Goal: Information Seeking & Learning: Learn about a topic

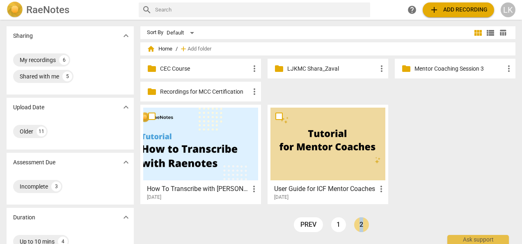
click at [412, 67] on div "folder Mentor Coaching Session 3 more_vert" at bounding box center [455, 69] width 121 height 20
click at [417, 67] on p "Mentor Coaching Session 3" at bounding box center [460, 68] width 90 height 9
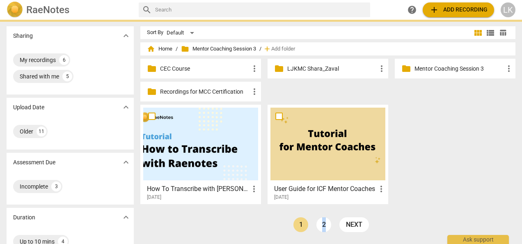
click at [417, 67] on p "Mentor Coaching Session 3" at bounding box center [460, 68] width 90 height 9
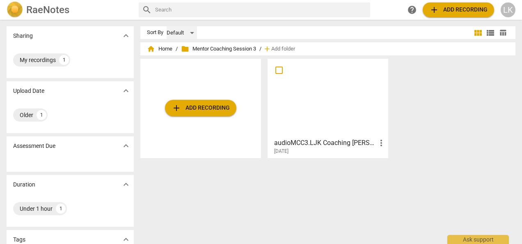
click at [191, 31] on div "Default" at bounding box center [182, 32] width 30 height 13
click at [198, 9] on div at bounding box center [261, 122] width 522 height 244
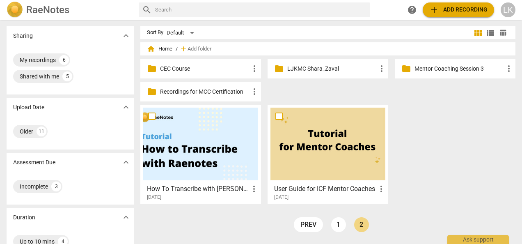
click at [190, 90] on p "Recordings for MCC Certification" at bounding box center [205, 91] width 90 height 9
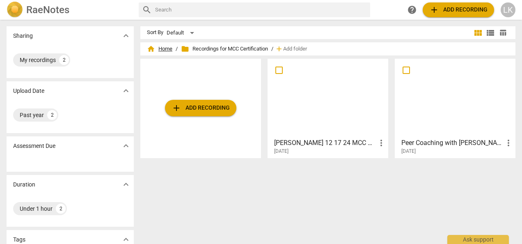
click at [161, 46] on span "home Home" at bounding box center [159, 49] width 25 height 8
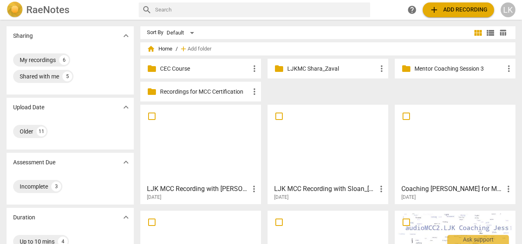
click at [172, 67] on p "CEC Course" at bounding box center [205, 68] width 90 height 9
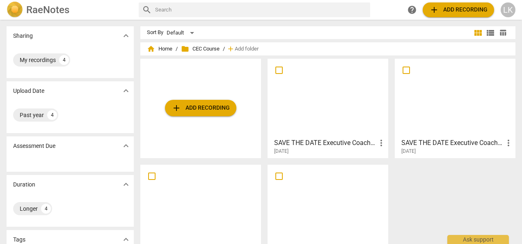
click at [126, 145] on span "expand_more" at bounding box center [126, 146] width 10 height 10
click at [171, 49] on span "home Home" at bounding box center [159, 49] width 25 height 8
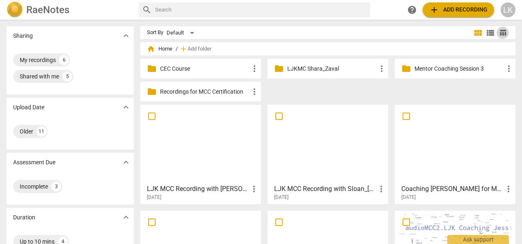
click at [499, 33] on span "table_chart" at bounding box center [503, 33] width 8 height 8
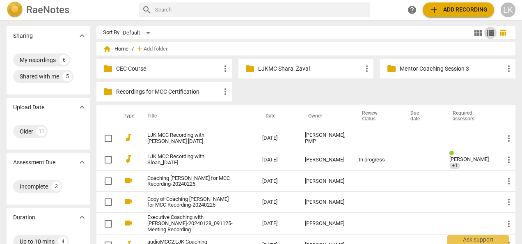
click at [489, 34] on span "view_list" at bounding box center [491, 33] width 10 height 10
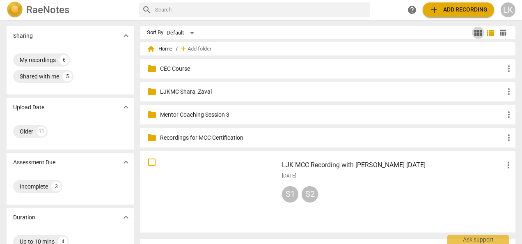
click at [475, 31] on span "view_module" at bounding box center [479, 33] width 10 height 10
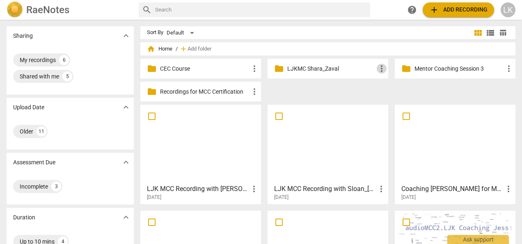
click at [379, 68] on span "more_vert" at bounding box center [382, 69] width 10 height 10
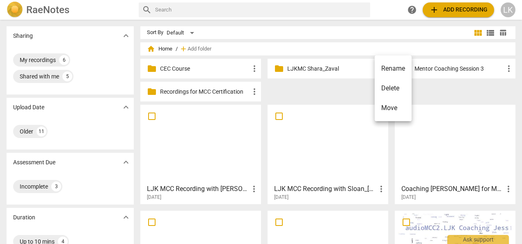
click at [330, 64] on div at bounding box center [261, 122] width 522 height 244
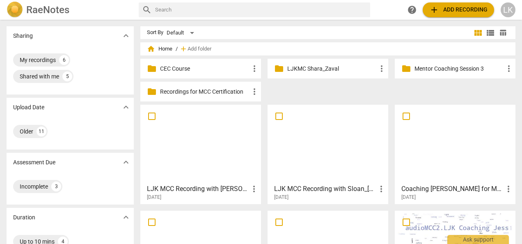
click at [325, 71] on p "LJKMC Shara_Zaval" at bounding box center [333, 68] width 90 height 9
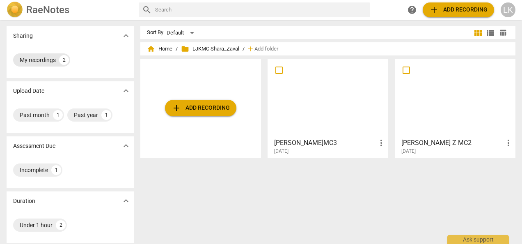
click at [39, 60] on div "My recordings" at bounding box center [38, 60] width 36 height 8
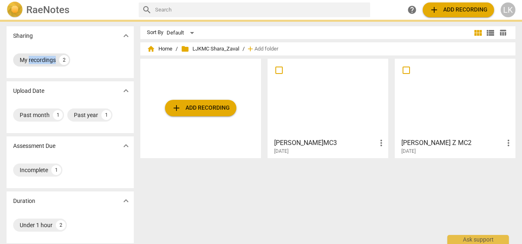
click at [39, 60] on div "My recordings" at bounding box center [38, 60] width 36 height 8
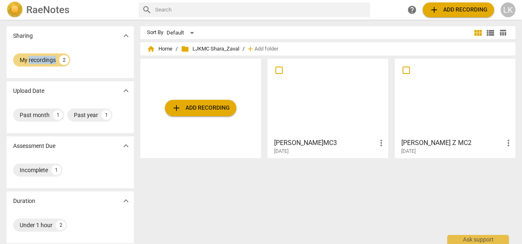
click at [324, 106] on div at bounding box center [328, 98] width 115 height 73
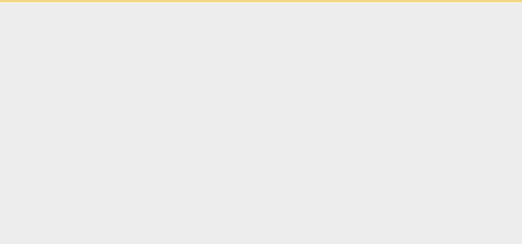
click at [324, 2] on html "Ask support" at bounding box center [261, 1] width 522 height 2
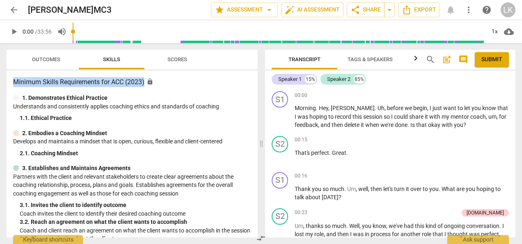
drag, startPoint x: 14, startPoint y: 81, endPoint x: 145, endPoint y: 84, distance: 131.5
click at [145, 84] on h3 "Minimum Skills Requirements for ACC (2023) lock" at bounding box center [132, 82] width 238 height 10
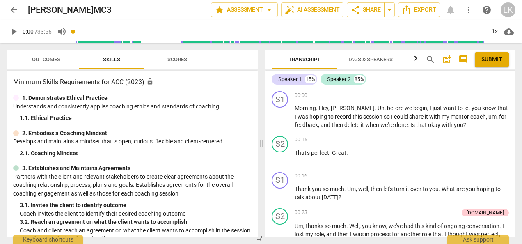
click at [53, 117] on div "1. 1. Ethical Practice" at bounding box center [136, 118] width 232 height 9
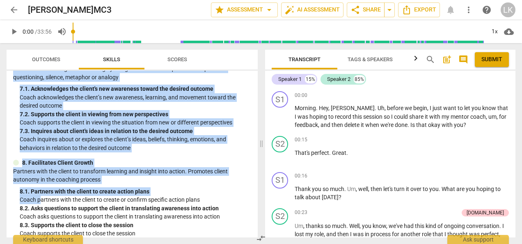
scroll to position [533, 0]
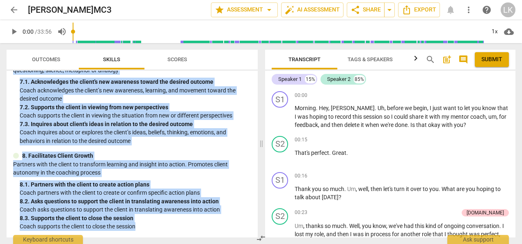
drag, startPoint x: 14, startPoint y: 82, endPoint x: 144, endPoint y: 230, distance: 197.6
click at [144, 230] on div "Minimum Skills Requirements for ACC (2023) lock 1. Demonstrates Ethical Practic…" at bounding box center [132, 154] width 251 height 167
copy div "Minimum Skills Requirements for ACC (2023) lock 1. Demonstrates Ethical Practic…"
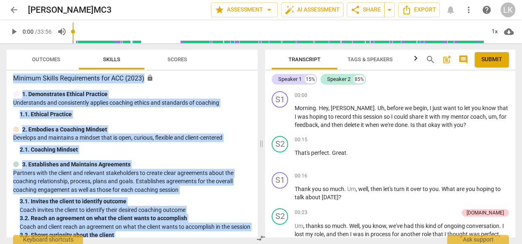
scroll to position [0, 0]
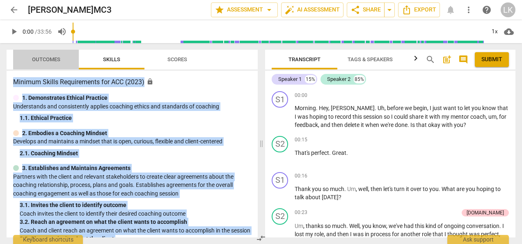
click at [49, 59] on span "Outcomes" at bounding box center [46, 59] width 28 height 6
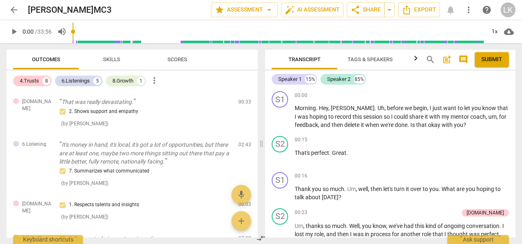
click at [158, 81] on span "more_vert" at bounding box center [155, 81] width 10 height 10
click at [174, 61] on div at bounding box center [261, 122] width 522 height 244
click at [174, 59] on span "Scores" at bounding box center [178, 59] width 20 height 6
